Goal: Information Seeking & Learning: Learn about a topic

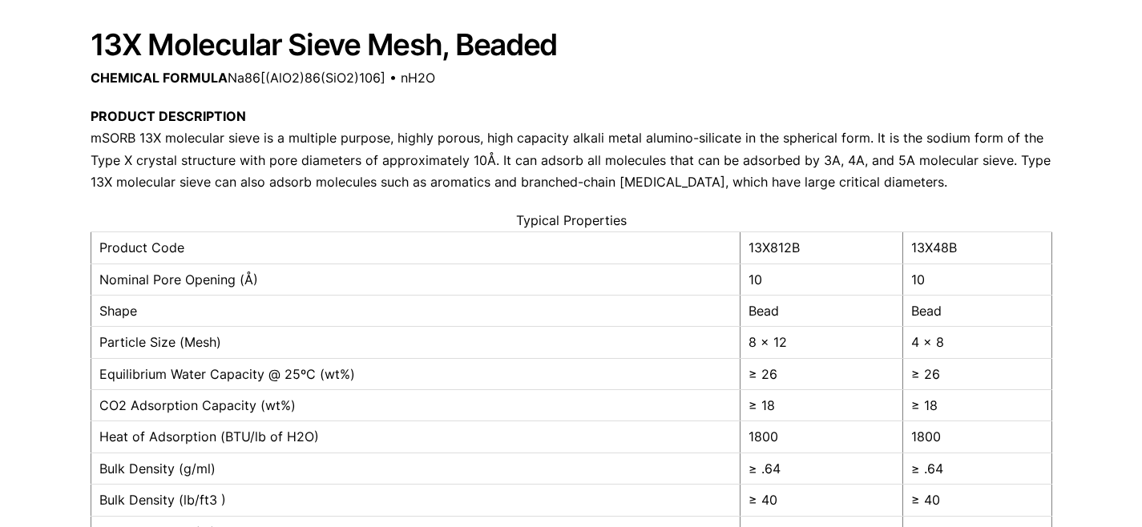
scroll to position [161, 0]
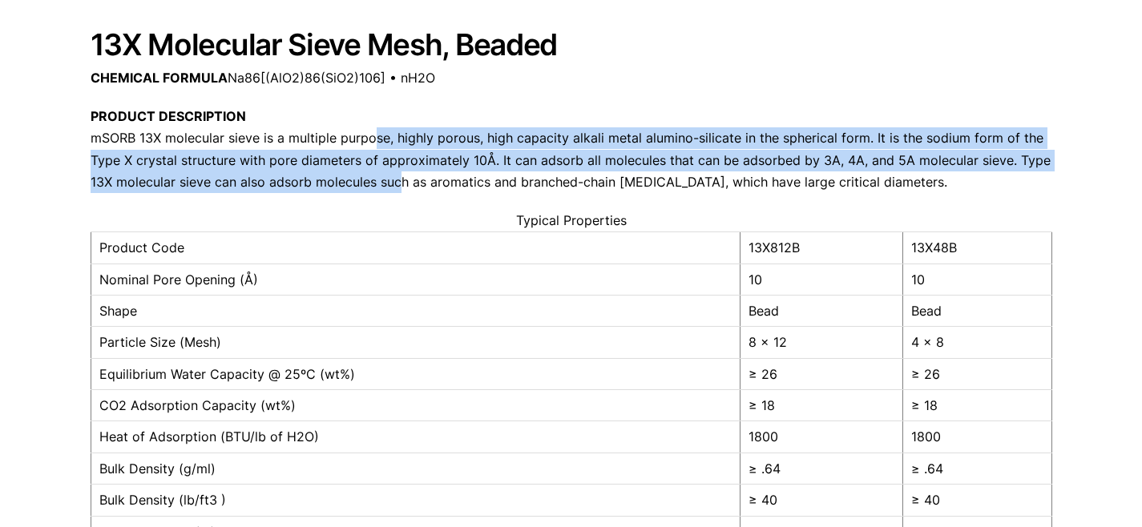
drag, startPoint x: 368, startPoint y: 143, endPoint x: 391, endPoint y: 175, distance: 38.9
click at [391, 175] on p "PRODUCT DESCRIPTION mSORB 13X molecular sieve is a multiple purpose, highly por…" at bounding box center [571, 149] width 961 height 87
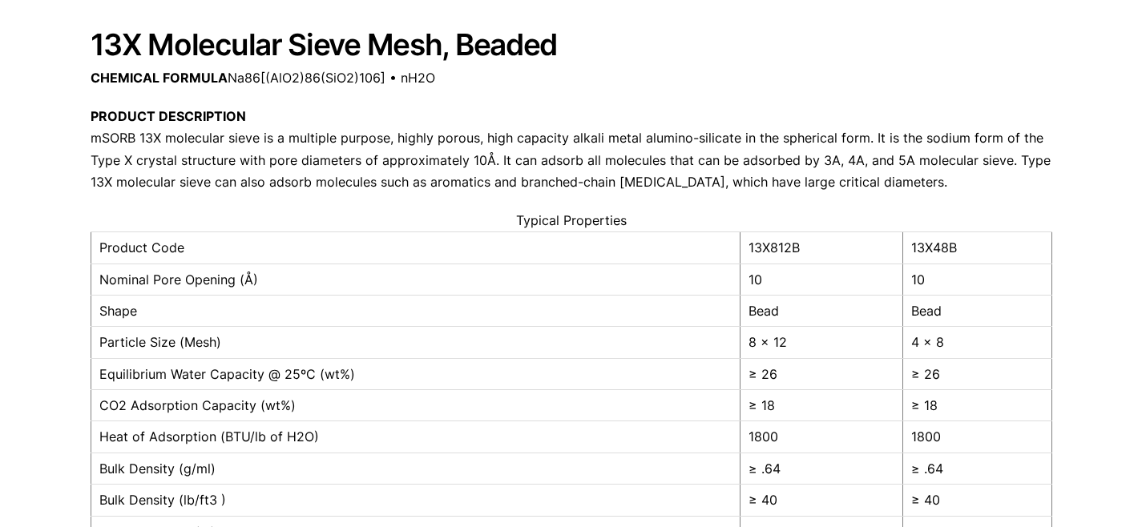
click at [391, 175] on p "PRODUCT DESCRIPTION mSORB 13X molecular sieve is a multiple purpose, highly por…" at bounding box center [571, 149] width 961 height 87
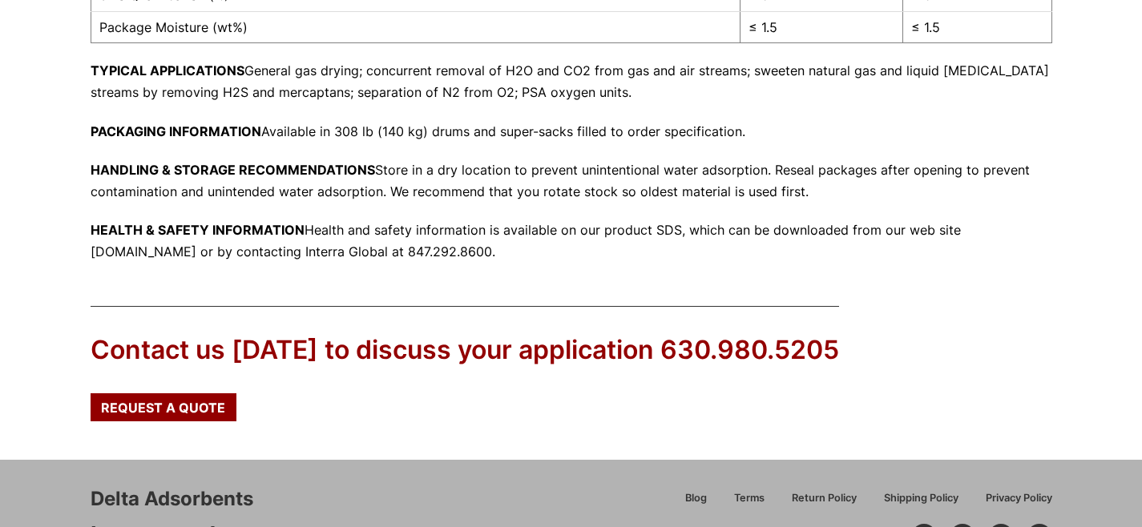
scroll to position [692, 0]
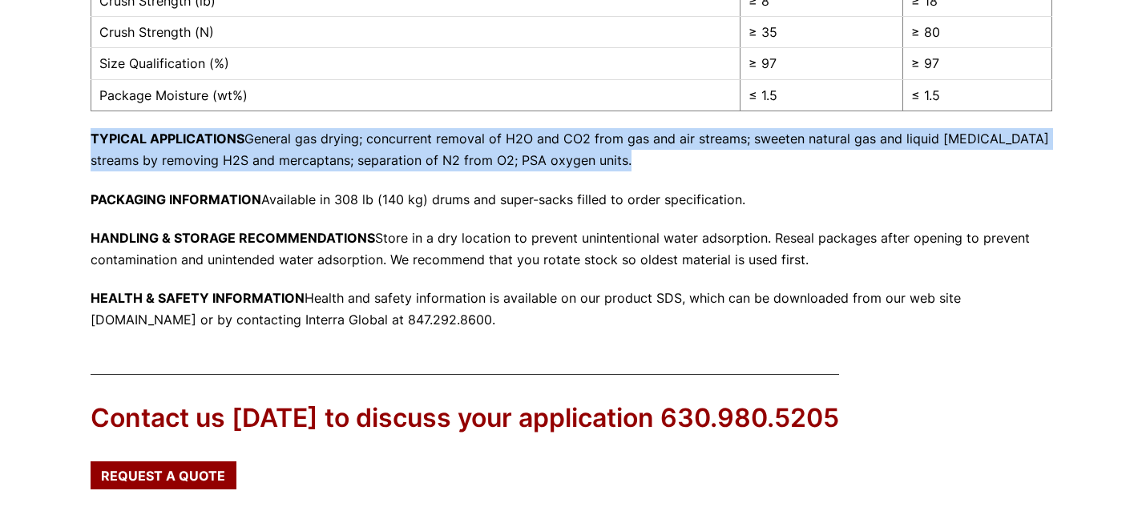
drag, startPoint x: 335, startPoint y: 126, endPoint x: 364, endPoint y: 189, distance: 69.5
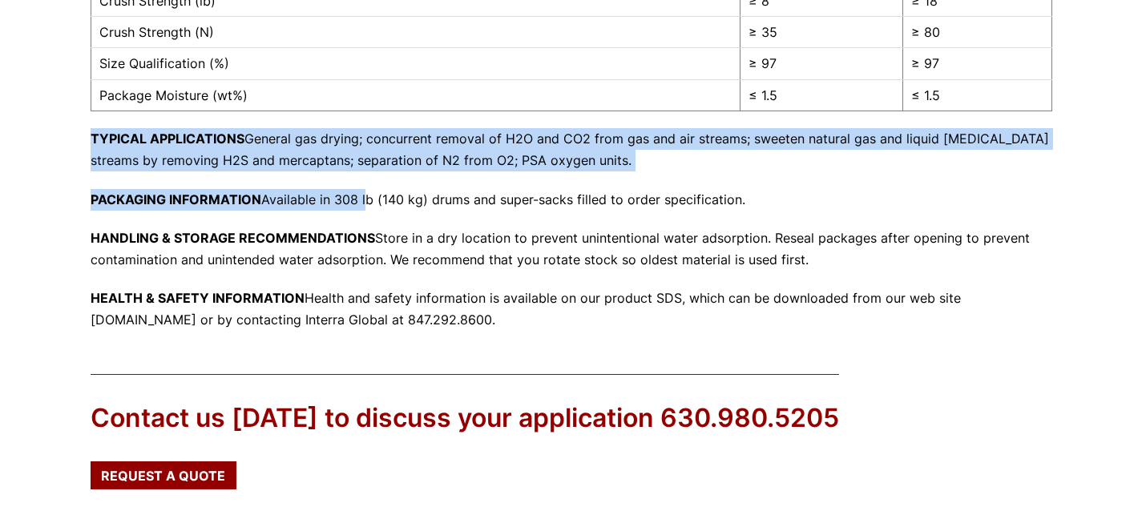
click at [364, 189] on p "PACKAGING INFORMATION Available in 308 lb (140 kg) drums and super-sacks filled…" at bounding box center [571, 200] width 961 height 22
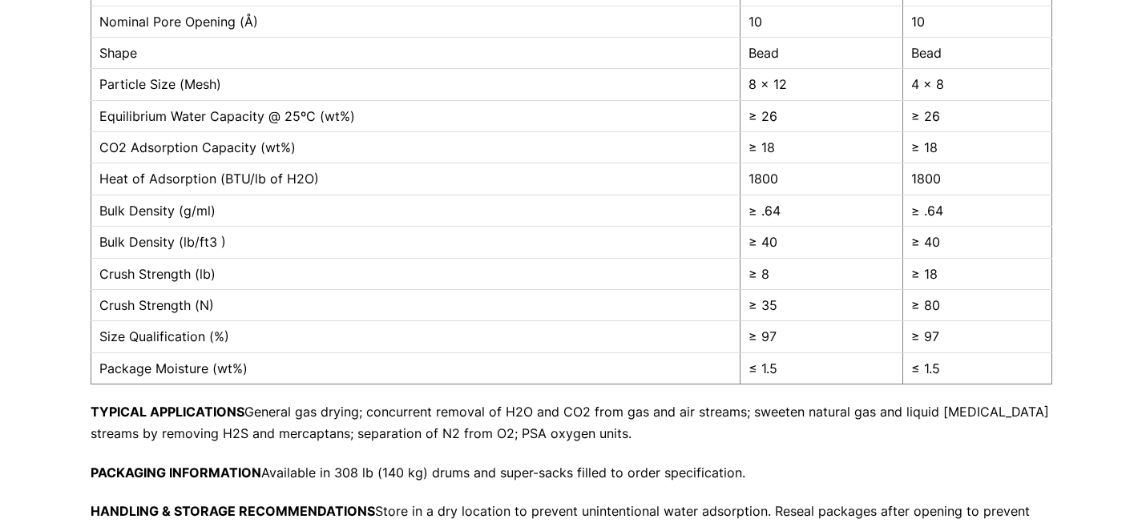
scroll to position [0, 0]
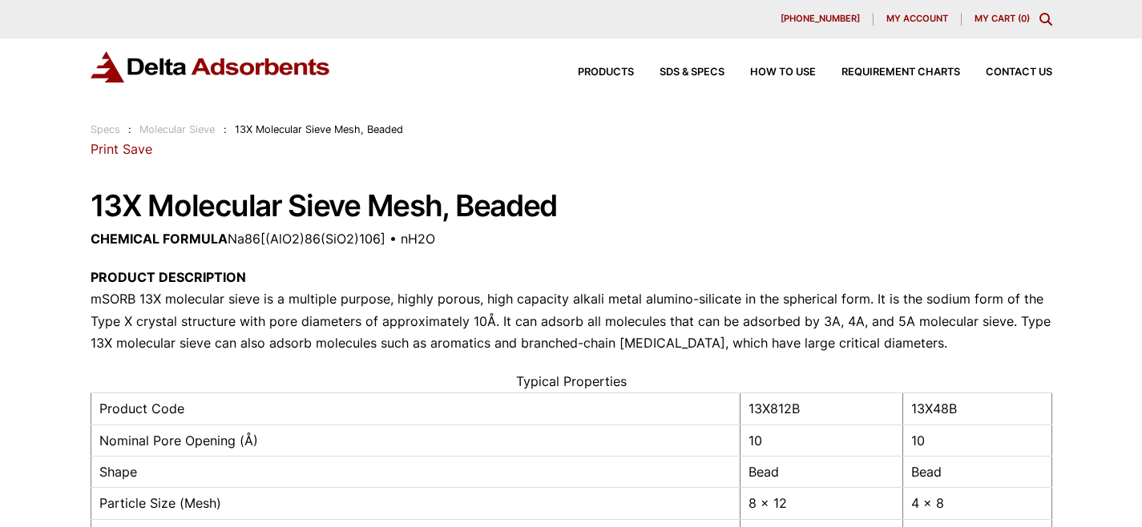
click at [278, 70] on img at bounding box center [211, 66] width 240 height 31
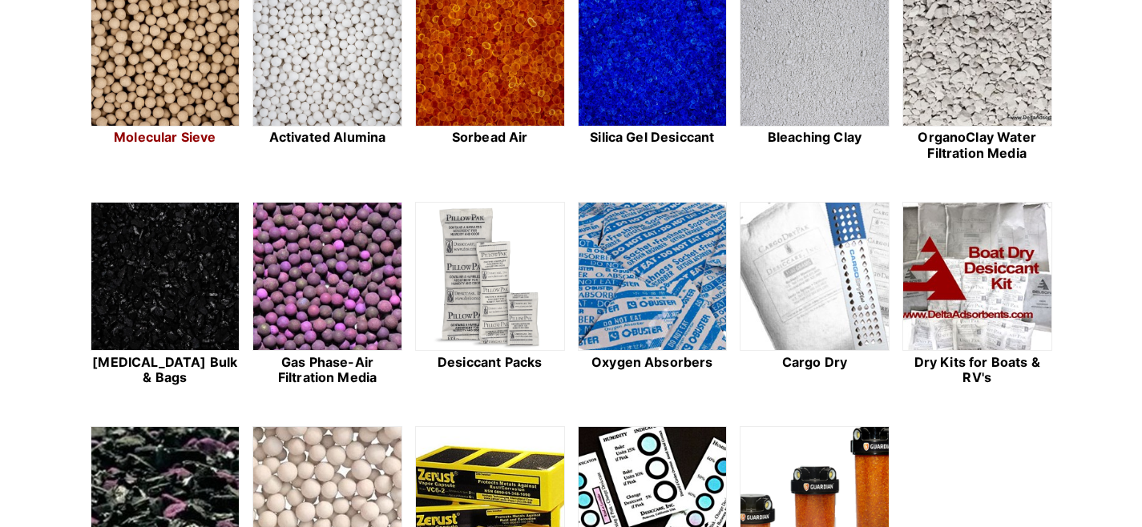
scroll to position [426, 0]
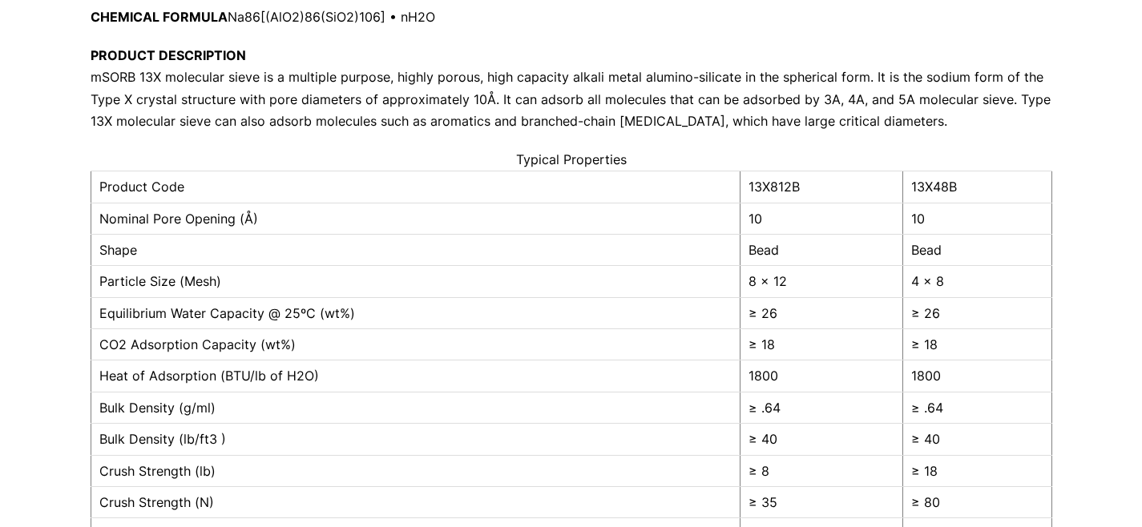
scroll to position [328, 0]
